Goal: Transaction & Acquisition: Purchase product/service

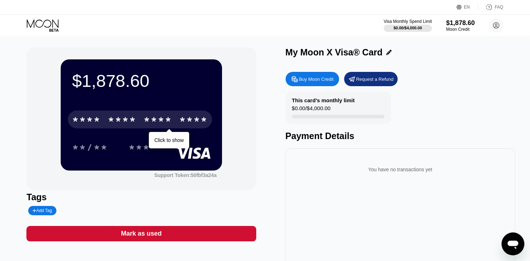
click at [138, 122] on div "* * * * * * * * * * * * ****" at bounding box center [140, 119] width 144 height 18
click at [116, 119] on div "* * * *" at bounding box center [122, 120] width 29 height 11
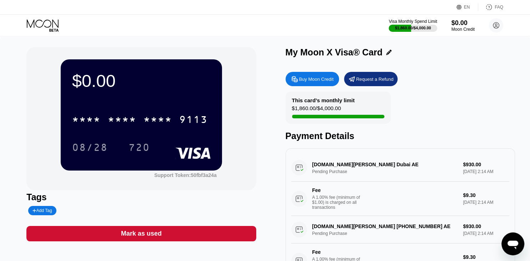
click at [300, 82] on div "Buy Moon Credit" at bounding box center [316, 79] width 35 height 6
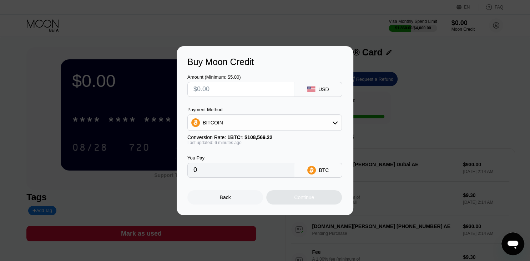
click at [254, 88] on input "text" at bounding box center [241, 89] width 95 height 14
type input "$1"
type input "0.00000922"
type input "$15"
type input "0.00013828"
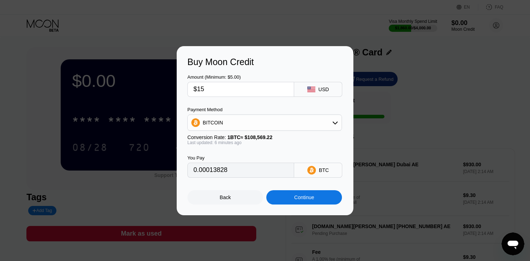
type input "$1"
type input "0.00000922"
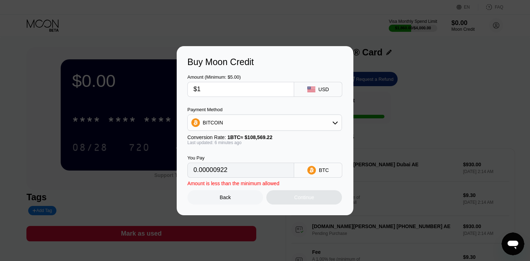
type input "$18"
type input "0.00016593"
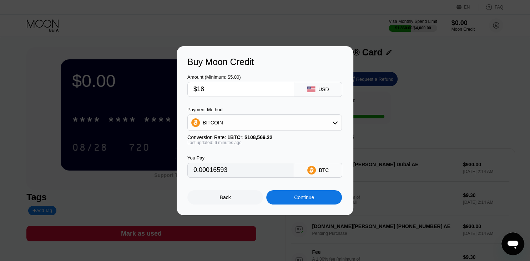
type input "$187"
type input "0.00172378"
type input "$1878"
type input "0.01731153"
type input "$1878.5"
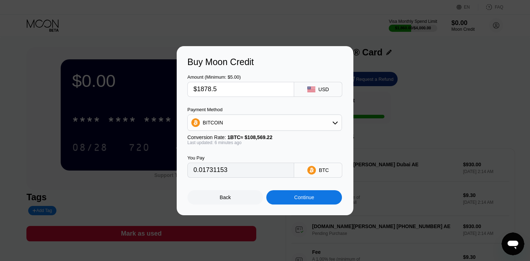
type input "0.01731613"
type input "$1878.57"
type input "0.01731678"
type input "$1878.57"
click at [230, 123] on div "BITCOIN" at bounding box center [265, 122] width 154 height 14
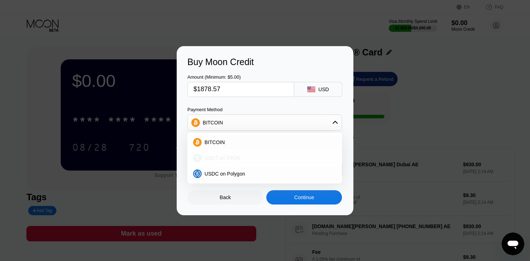
click at [238, 154] on div "USDT on TRON" at bounding box center [265, 158] width 150 height 14
type input "1897.55"
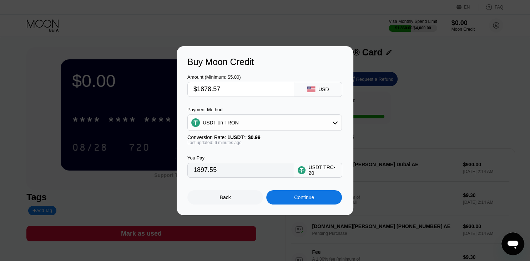
click at [244, 86] on input "$1878.57" at bounding box center [241, 89] width 95 height 14
type input "$1878.5"
type input "1897.47"
type input "$1878.59"
type input "1897.57"
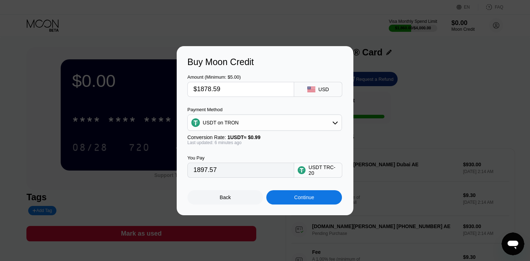
type input "$1878.59"
click at [281, 201] on div "Continue" at bounding box center [304, 197] width 76 height 14
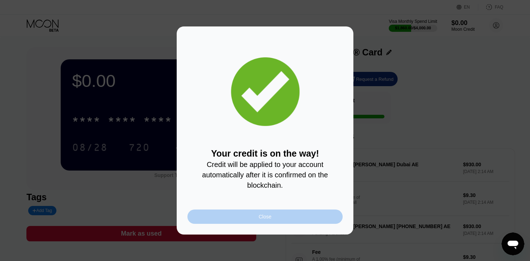
click at [238, 219] on div "Close" at bounding box center [265, 216] width 155 height 14
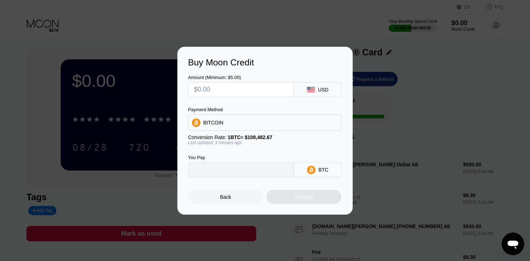
type input "0"
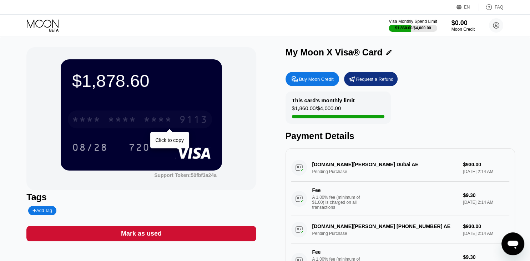
click at [153, 114] on div "* * * * * * * * * * * * 9113" at bounding box center [140, 119] width 144 height 18
